Goal: Transaction & Acquisition: Purchase product/service

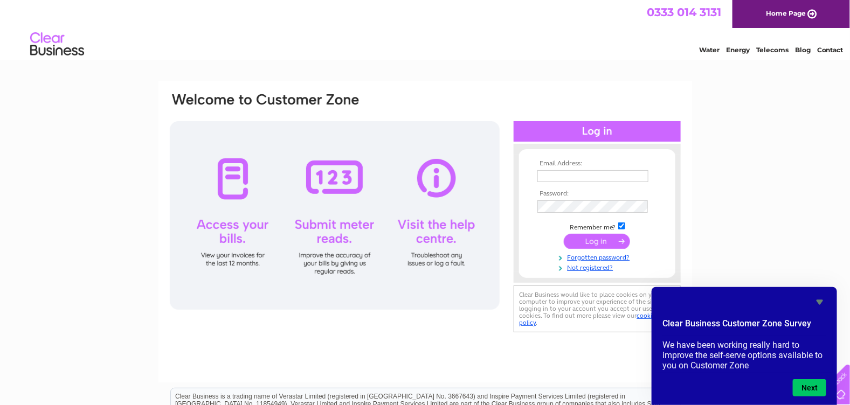
click at [567, 181] on input "text" at bounding box center [592, 176] width 111 height 12
type input "[EMAIL_ADDRESS][DOMAIN_NAME]"
click at [563, 235] on input "submit" at bounding box center [596, 242] width 66 height 15
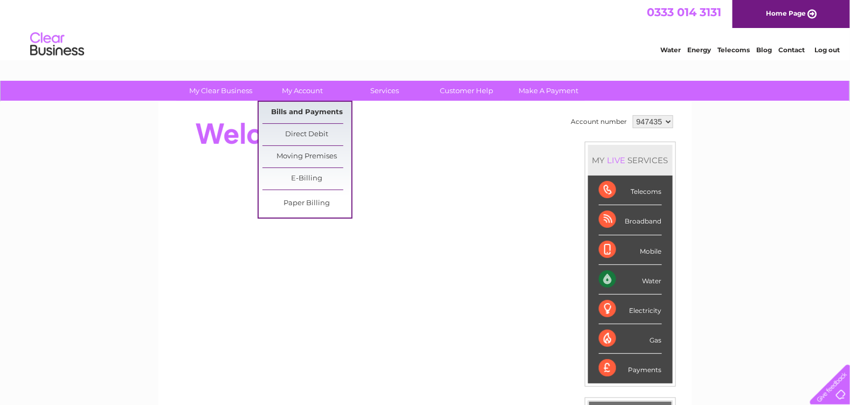
click at [307, 116] on link "Bills and Payments" at bounding box center [306, 113] width 89 height 22
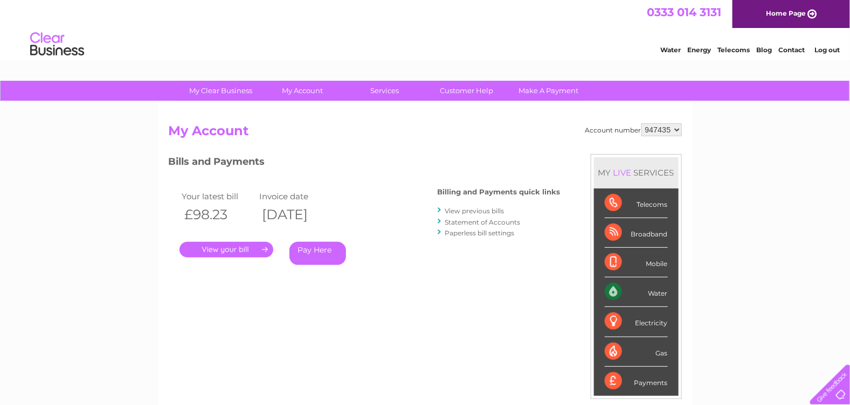
click at [244, 251] on link "." at bounding box center [226, 250] width 94 height 16
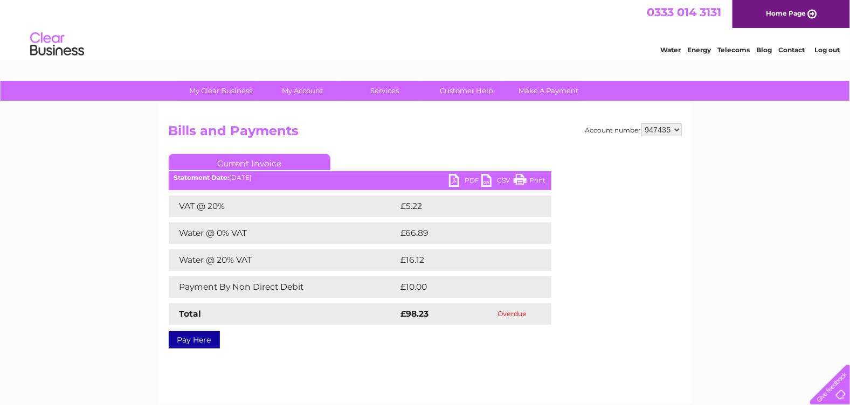
click at [534, 177] on link "Print" at bounding box center [529, 182] width 32 height 16
click at [466, 176] on link "PDF" at bounding box center [465, 182] width 32 height 16
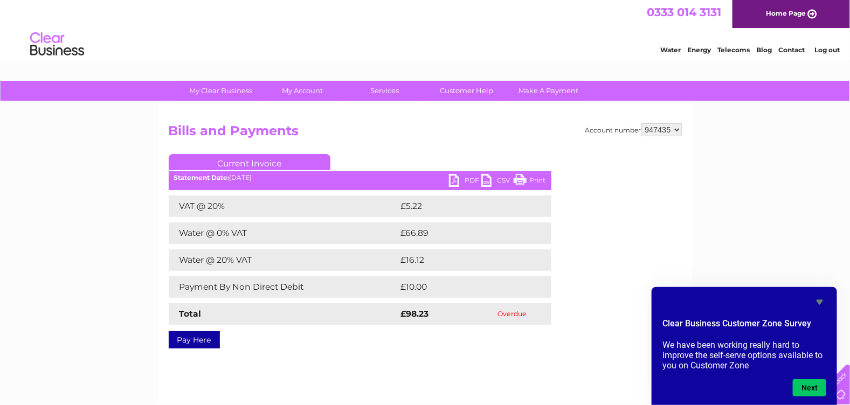
drag, startPoint x: 197, startPoint y: 339, endPoint x: 208, endPoint y: 336, distance: 11.6
click at [197, 339] on link "Pay Here" at bounding box center [194, 339] width 51 height 17
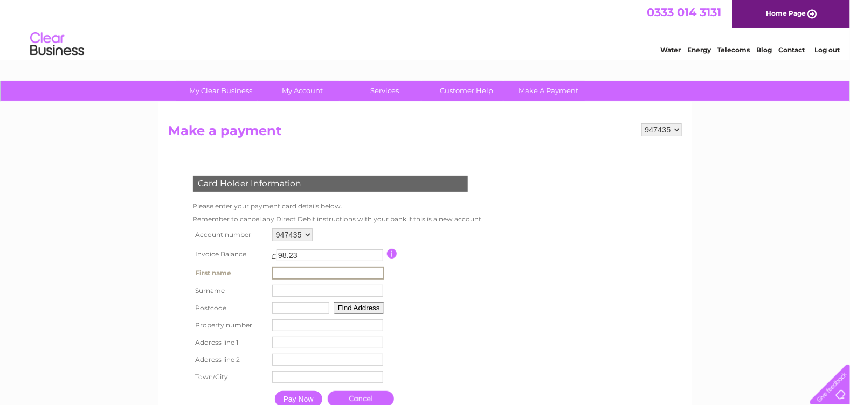
click at [319, 271] on input "text" at bounding box center [328, 273] width 112 height 13
type input "TERRI"
type input "adam"
type input "AB24 5PY"
type input "Pittodrie Car Stadium Ltd"
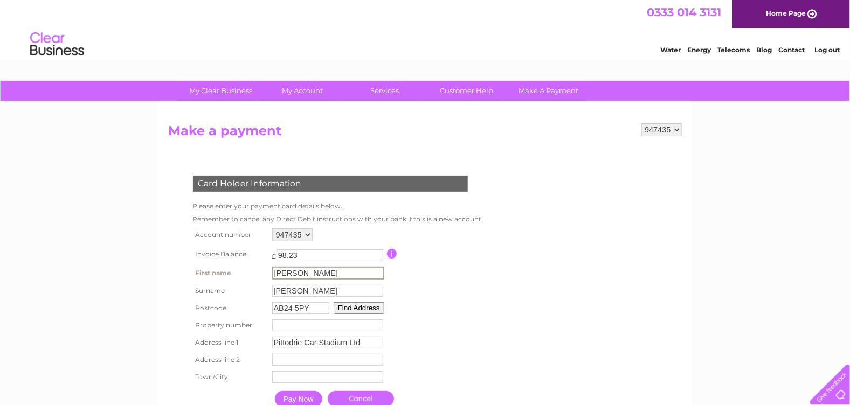
type input "23 Merkland Road East"
type input "Aberdeen"
drag, startPoint x: 343, startPoint y: 273, endPoint x: 215, endPoint y: 255, distance: 128.9
click at [215, 255] on tbody "Account number 947435 Invoice Balance £ 98.23 Surname" at bounding box center [337, 319] width 294 height 187
type input "Terri"
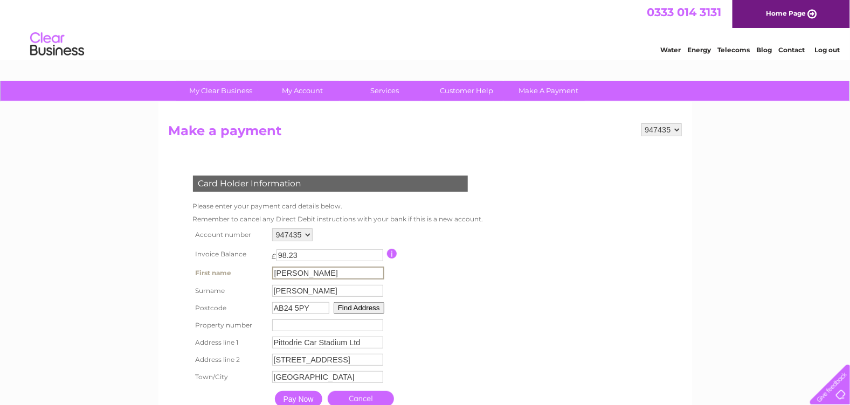
click at [596, 261] on form "947435 Make a payment Card Holder Information Please enter your payment card de…" at bounding box center [425, 278] width 513 height 311
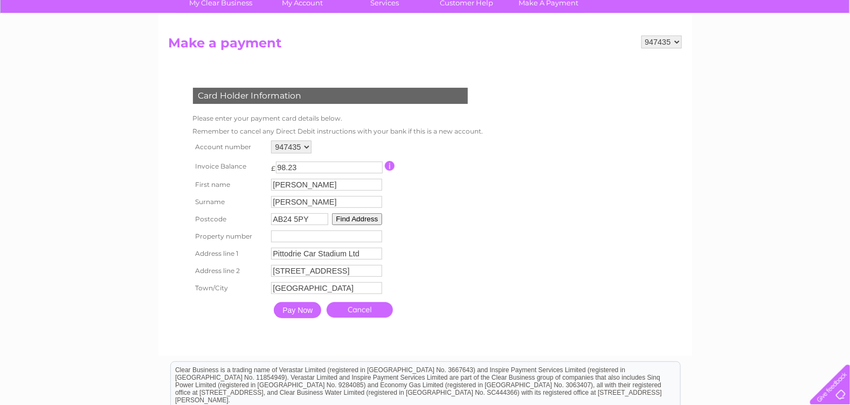
scroll to position [107, 0]
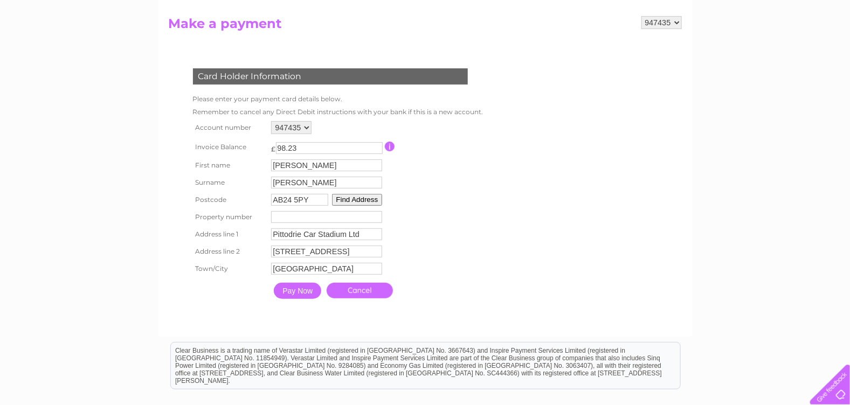
click at [303, 294] on input "Pay Now" at bounding box center [297, 291] width 47 height 16
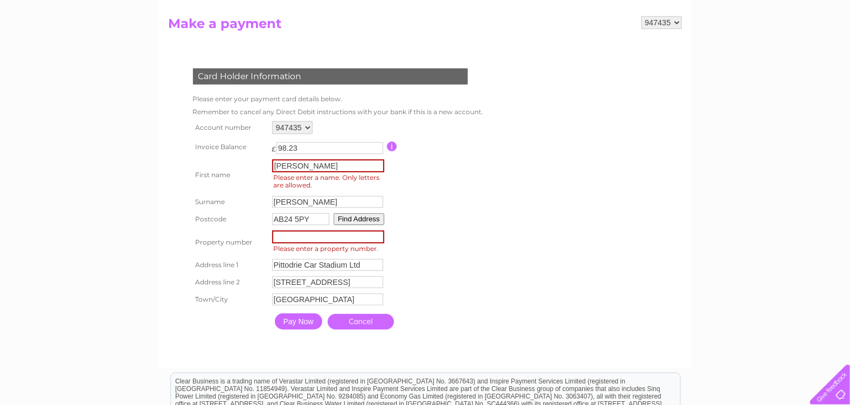
click at [297, 233] on input "number" at bounding box center [328, 237] width 112 height 13
type input "23"
click at [287, 324] on input "Pay Now" at bounding box center [298, 322] width 47 height 16
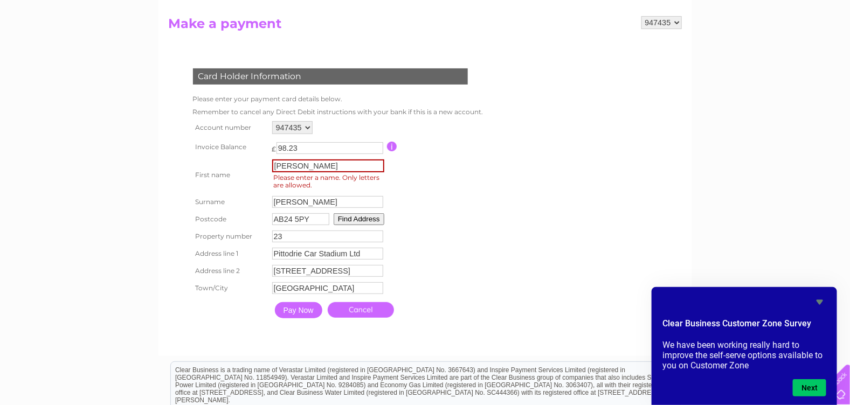
click at [309, 172] on input "Terri" at bounding box center [328, 165] width 112 height 13
type input "Terri"
click at [297, 318] on input "Pay Now" at bounding box center [298, 310] width 47 height 16
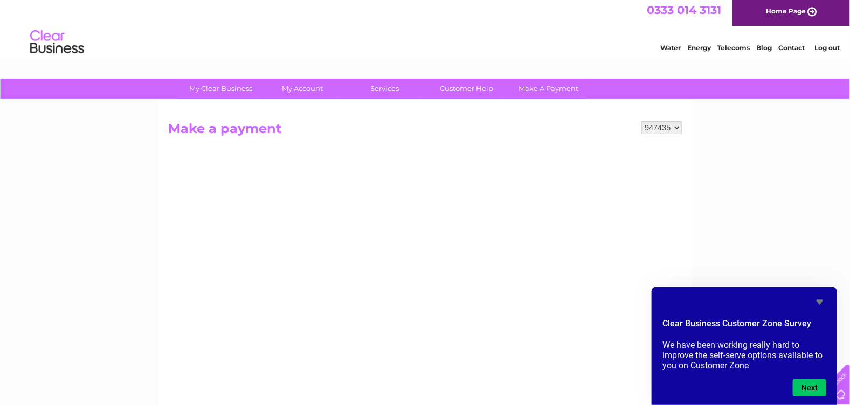
scroll to position [0, 0]
